Goal: Transaction & Acquisition: Obtain resource

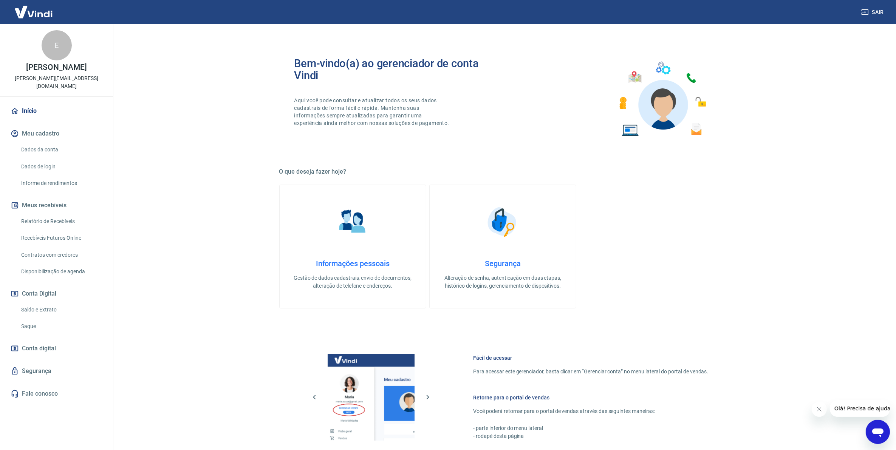
click at [58, 214] on link "Relatório de Recebíveis" at bounding box center [61, 221] width 86 height 15
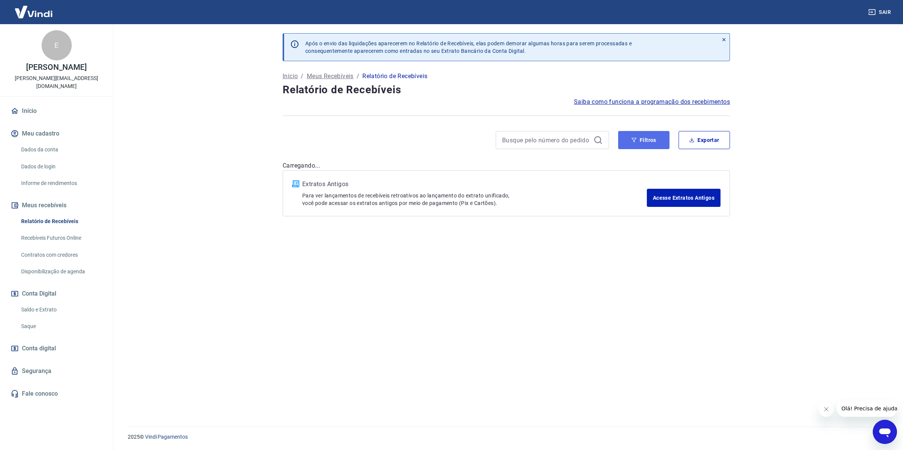
click at [628, 142] on button "Filtros" at bounding box center [643, 140] width 51 height 18
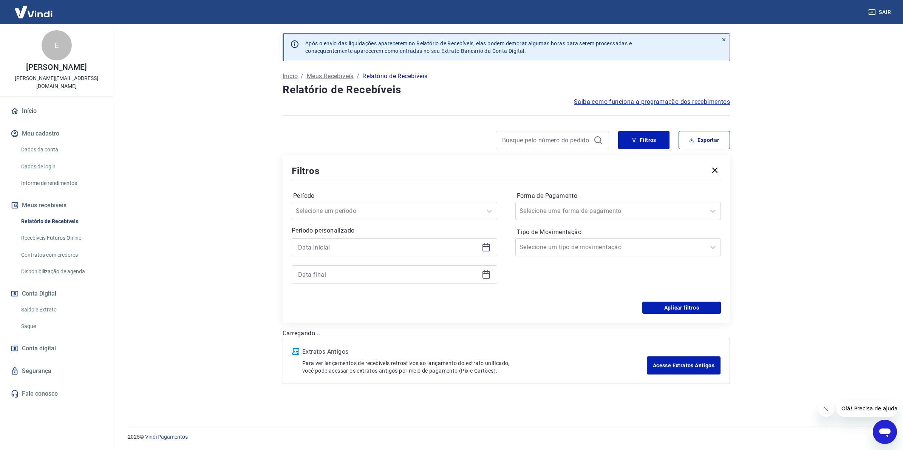
click at [487, 252] on icon at bounding box center [486, 247] width 9 height 9
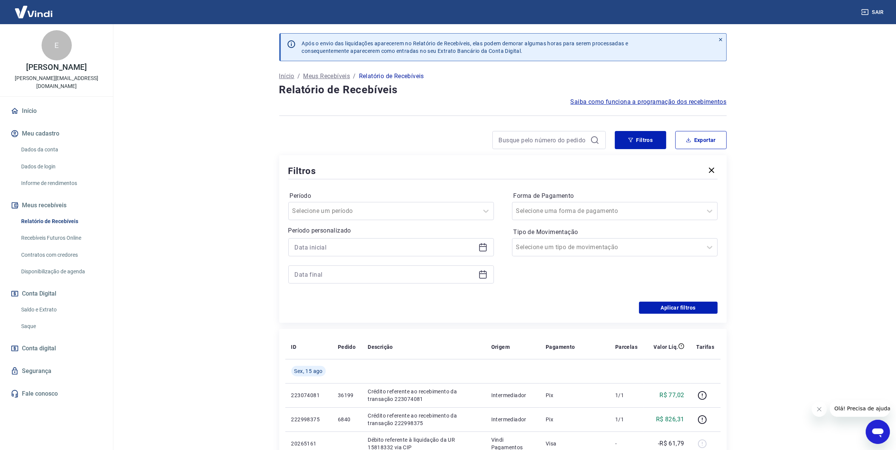
click at [486, 248] on icon at bounding box center [482, 247] width 9 height 9
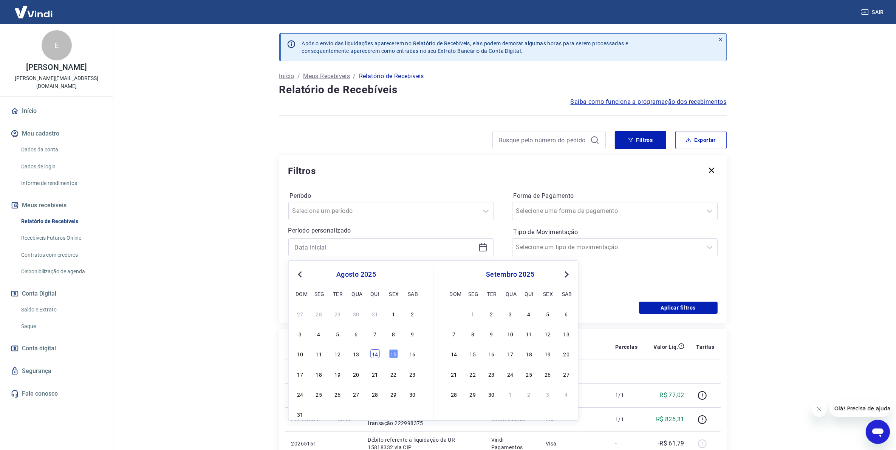
click at [371, 358] on div "14" at bounding box center [374, 353] width 9 height 9
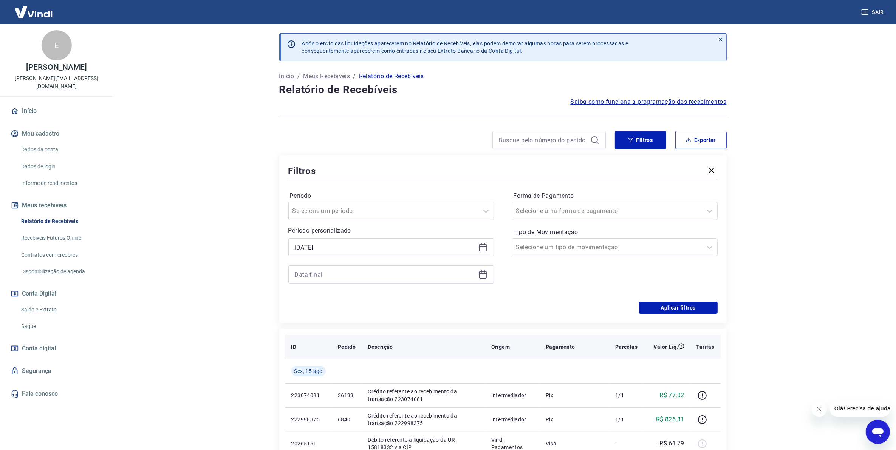
type input "[DATE]"
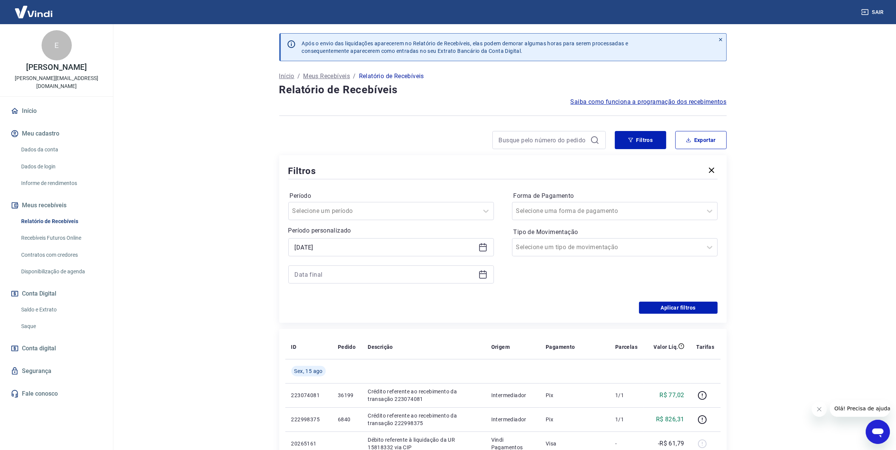
click at [483, 275] on icon at bounding box center [482, 274] width 9 height 9
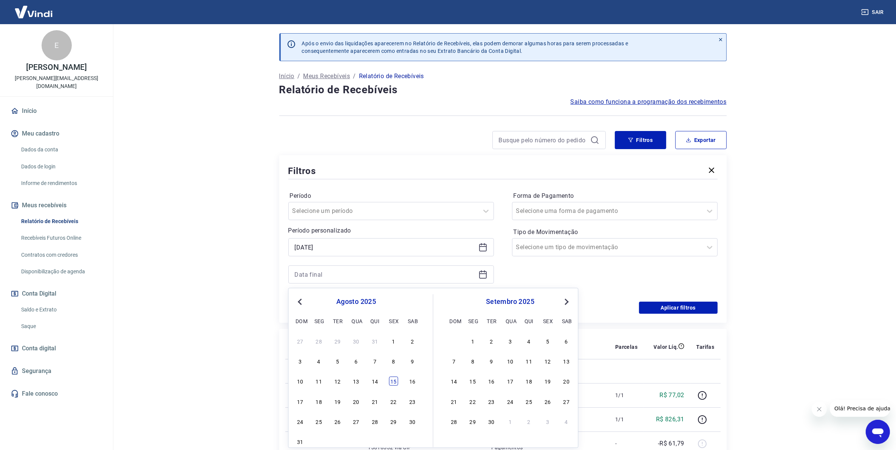
click at [396, 386] on div "15" at bounding box center [393, 381] width 9 height 9
type input "[DATE]"
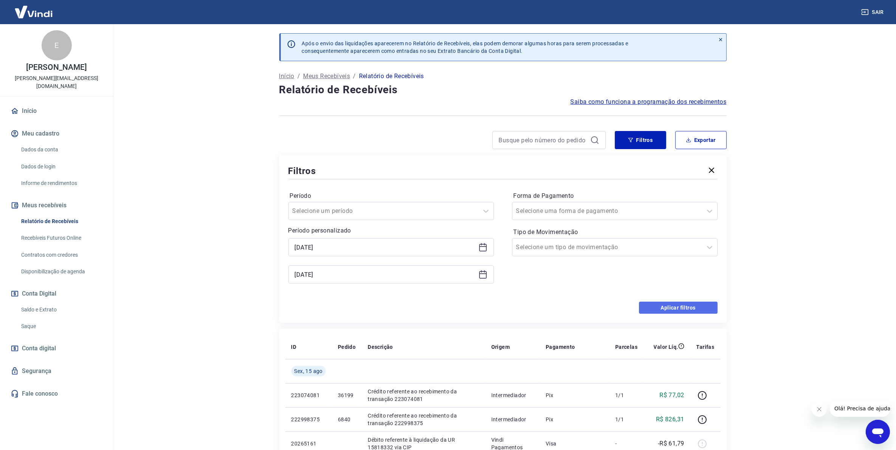
click at [711, 306] on button "Aplicar filtros" at bounding box center [678, 308] width 79 height 12
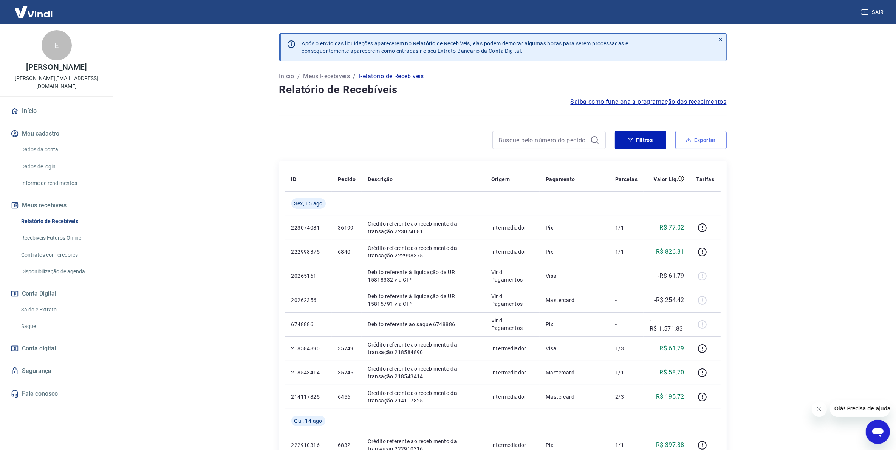
click at [686, 136] on button "Exportar" at bounding box center [700, 140] width 51 height 18
type input "[DATE]"
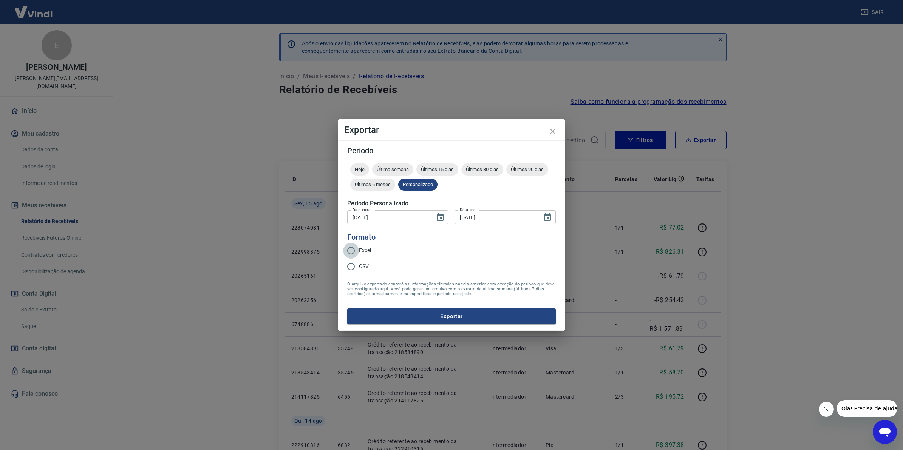
click at [356, 245] on input "Excel" at bounding box center [351, 251] width 16 height 16
radio input "true"
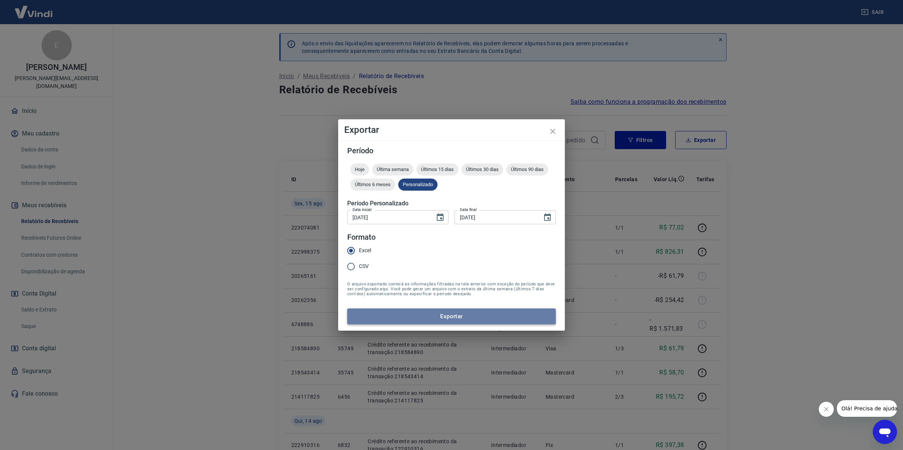
click at [386, 316] on button "Exportar" at bounding box center [451, 317] width 209 height 16
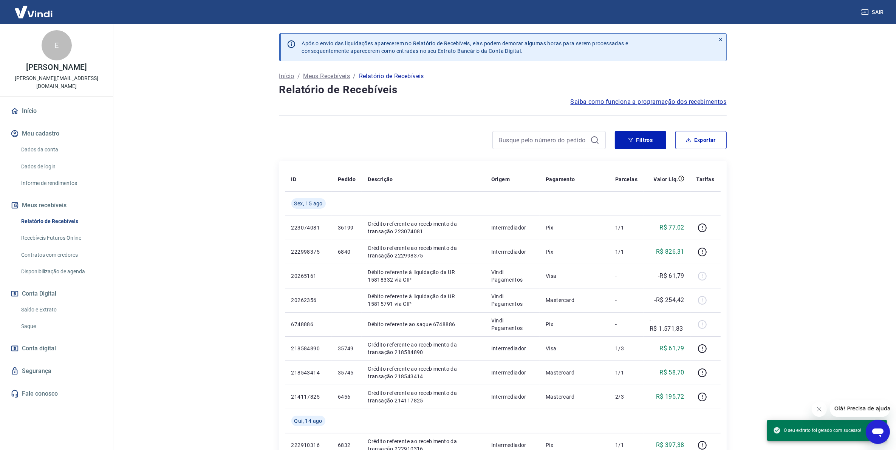
click at [886, 90] on main "Após o envio das liquidações aparecerem no Relatório de Recebíveis, elas podem …" at bounding box center [503, 237] width 786 height 426
